Goal: Task Accomplishment & Management: Manage account settings

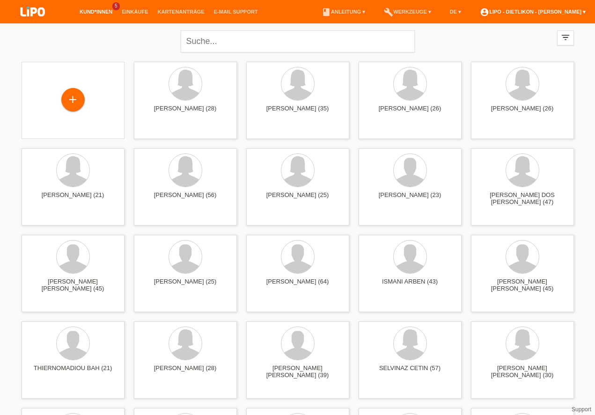
click at [533, 10] on link "account_circle LIPO - Dietlikon - [PERSON_NAME] ▾" at bounding box center [532, 12] width 115 height 6
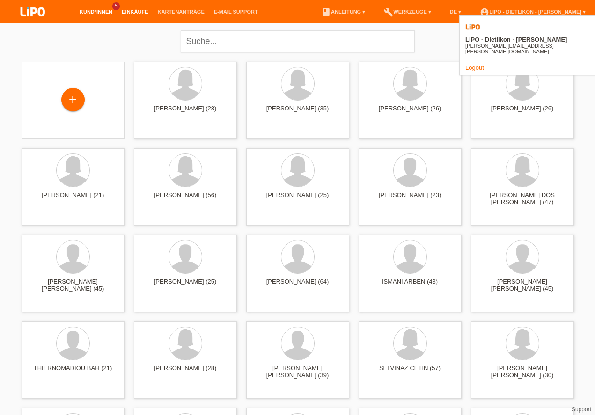
click at [129, 13] on link "Einkäufe" at bounding box center [135, 12] width 36 height 6
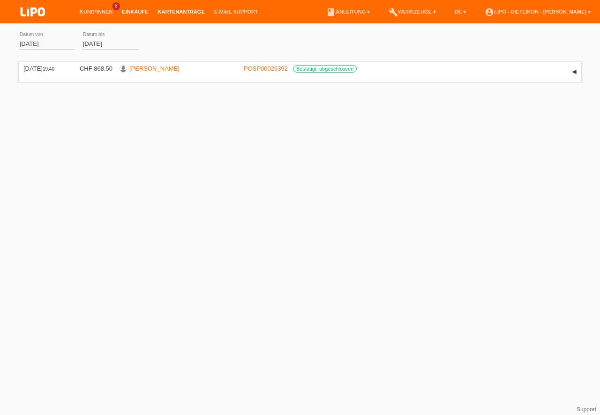
click at [175, 15] on link "Kartenanträge" at bounding box center [181, 12] width 56 height 6
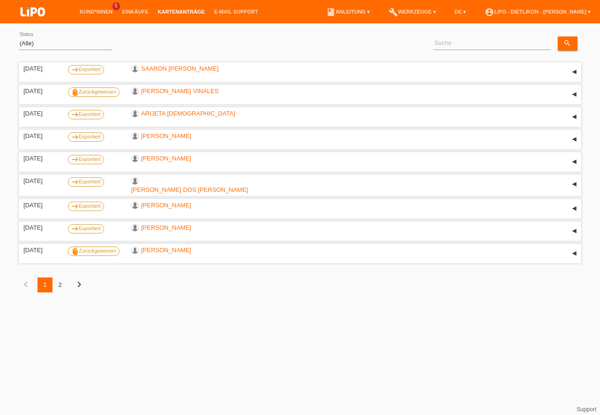
click at [58, 284] on div "2" at bounding box center [59, 285] width 15 height 15
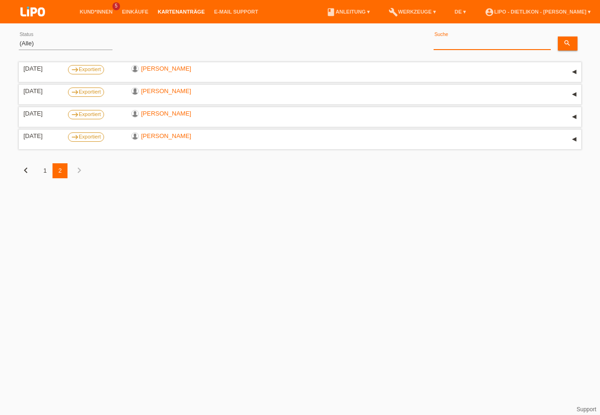
click at [445, 44] on input at bounding box center [491, 44] width 117 height 12
click at [92, 14] on link "Kund*innen" at bounding box center [96, 12] width 42 height 6
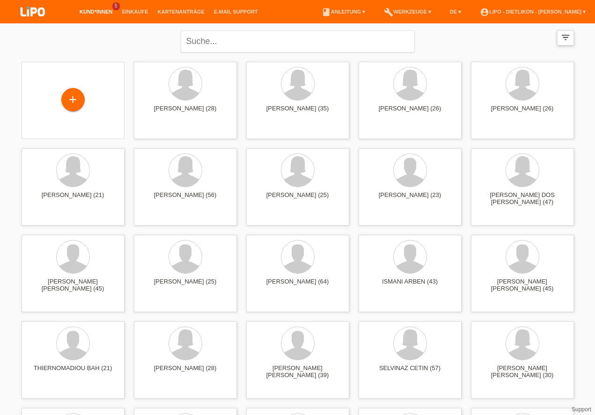
click at [563, 38] on icon "filter_list" at bounding box center [566, 37] width 10 height 10
click at [566, 38] on icon "filter_list" at bounding box center [566, 37] width 10 height 10
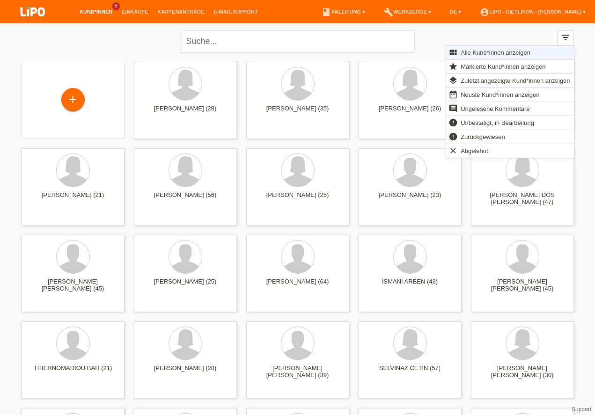
click at [488, 51] on span "Alle Kund*innen anzeigen" at bounding box center [496, 52] width 73 height 11
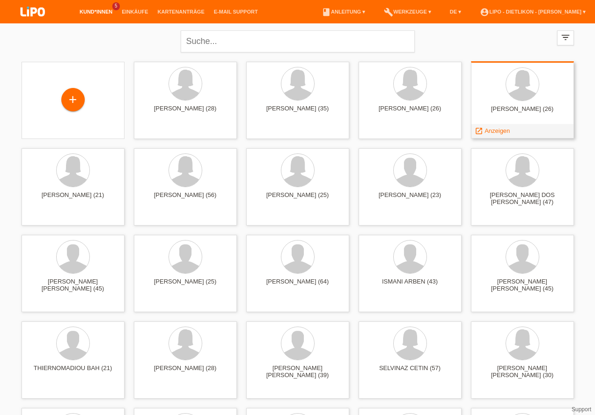
click at [490, 130] on span "Anzeigen" at bounding box center [497, 130] width 25 height 7
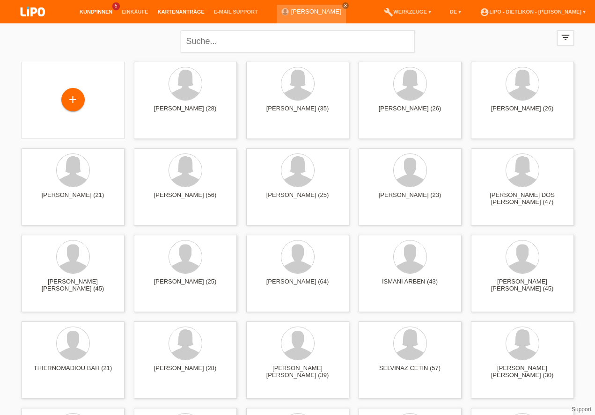
click at [181, 10] on link "Kartenanträge" at bounding box center [181, 12] width 56 height 6
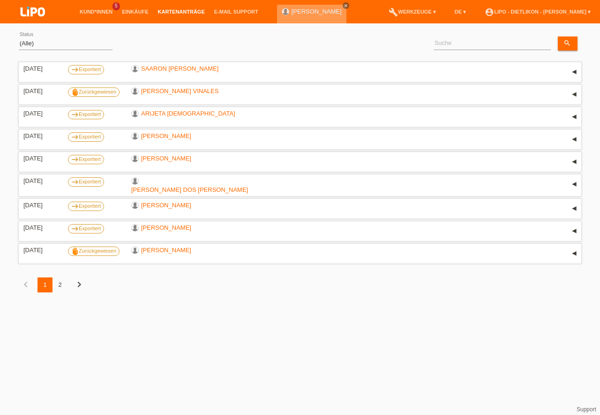
click at [343, 6] on icon "close" at bounding box center [345, 5] width 5 height 5
click at [133, 12] on link "Einkäufe" at bounding box center [135, 12] width 36 height 6
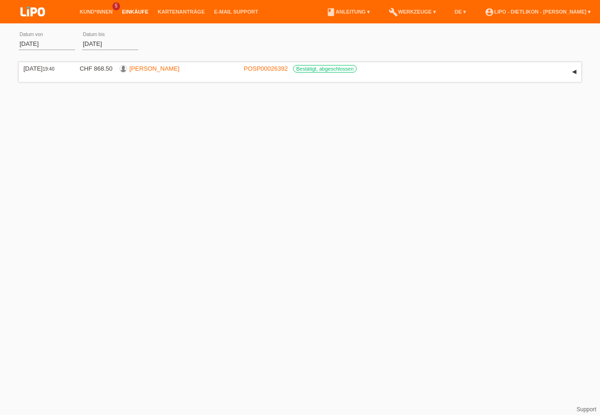
click at [53, 39] on input "[DATE]" at bounding box center [47, 44] width 56 height 12
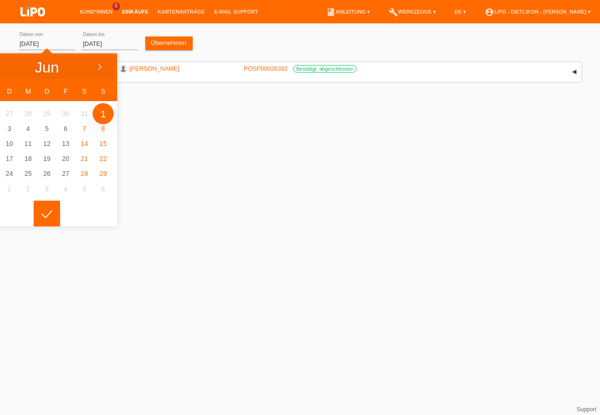
click at [39, 42] on input "[DATE]" at bounding box center [47, 44] width 56 height 12
click at [98, 67] on icon at bounding box center [99, 67] width 7 height 7
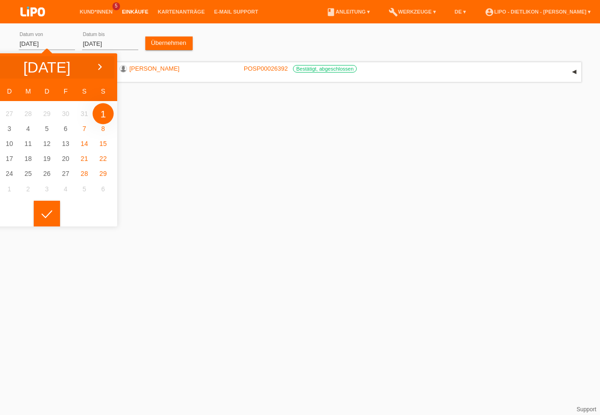
click at [98, 67] on icon at bounding box center [99, 67] width 7 height 7
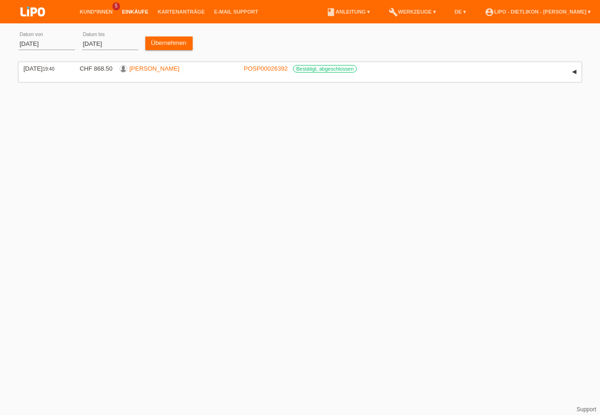
click at [55, 43] on input "[DATE]" at bounding box center [47, 44] width 56 height 12
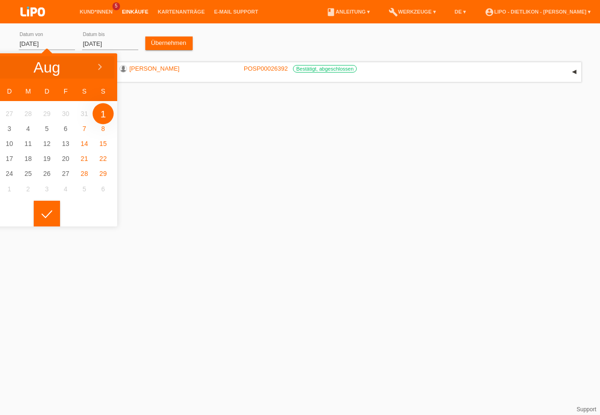
click at [101, 66] on icon at bounding box center [99, 67] width 7 height 7
type input "[DATE]"
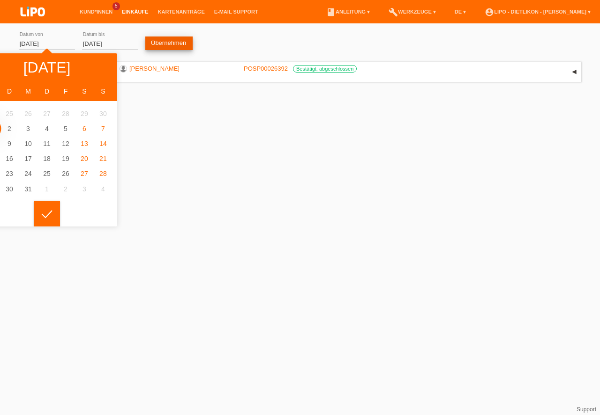
click at [164, 39] on link "Übernehmen" at bounding box center [168, 44] width 47 height 14
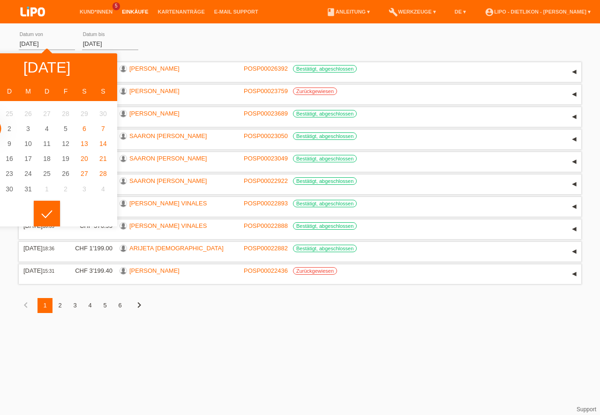
drag, startPoint x: 470, startPoint y: 356, endPoint x: 466, endPoint y: 353, distance: 5.5
click at [469, 327] on html "Kund*innen 5 Einkäufe Kartenanträge E-Mail Support menu" at bounding box center [300, 163] width 600 height 327
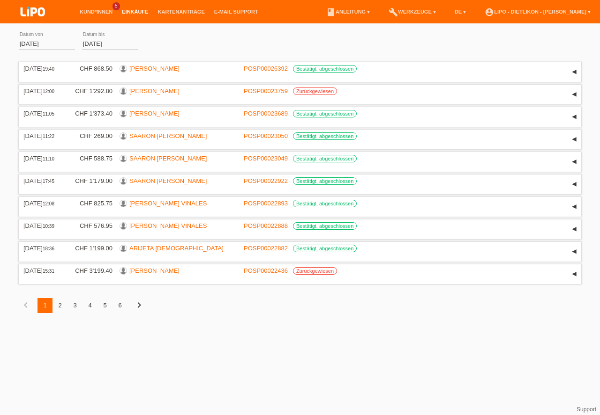
click at [58, 303] on div "2" at bounding box center [59, 305] width 15 height 15
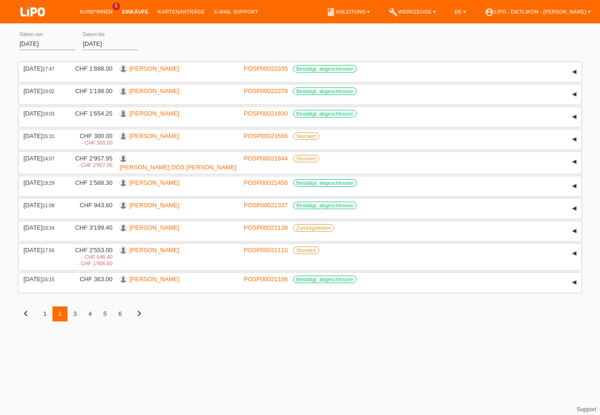
click at [76, 314] on div "3" at bounding box center [74, 314] width 15 height 15
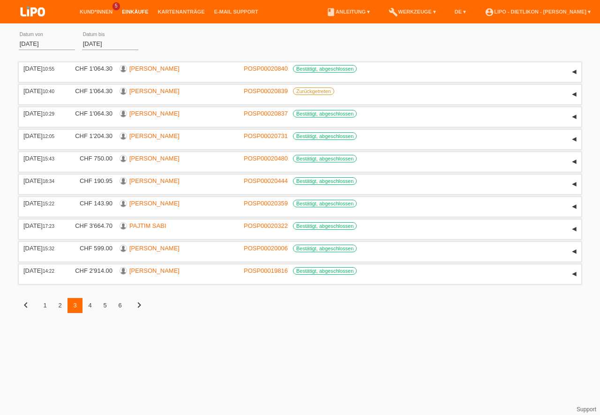
click at [89, 309] on div "4" at bounding box center [89, 305] width 15 height 15
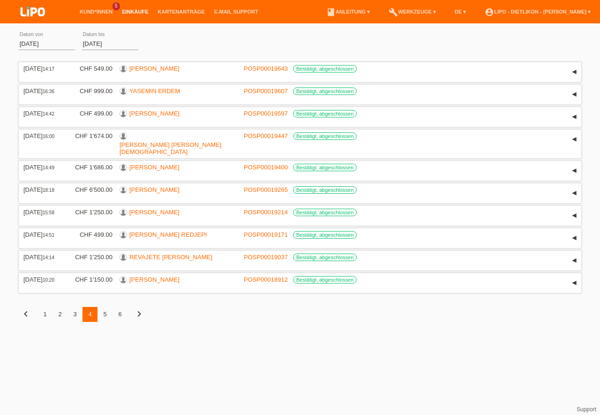
click at [104, 307] on div "5" at bounding box center [104, 314] width 15 height 15
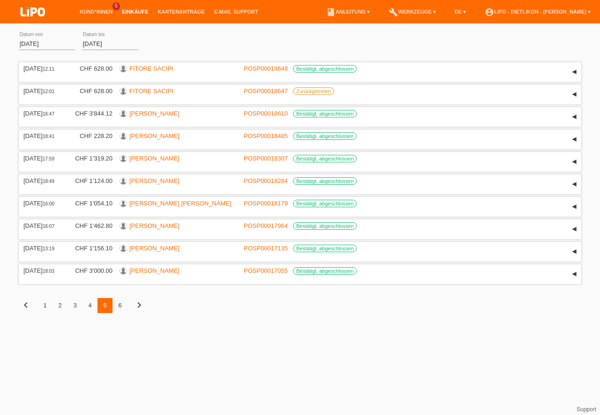
click at [120, 306] on div "6" at bounding box center [119, 305] width 15 height 15
